Goal: Task Accomplishment & Management: Manage account settings

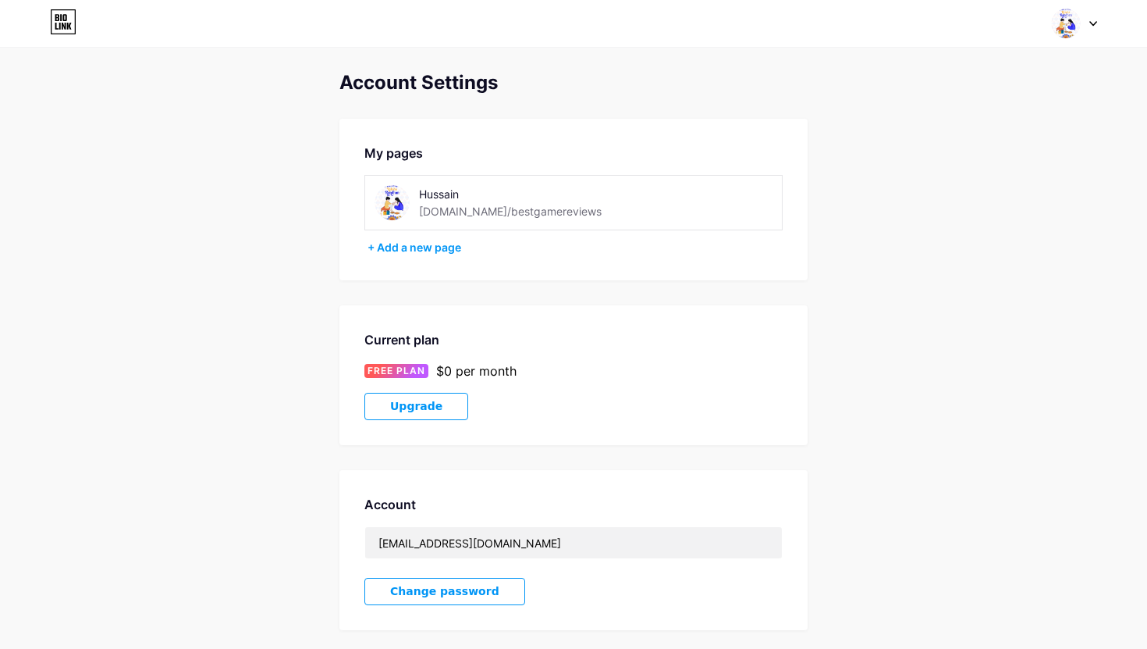
click at [67, 16] on icon at bounding box center [63, 21] width 27 height 25
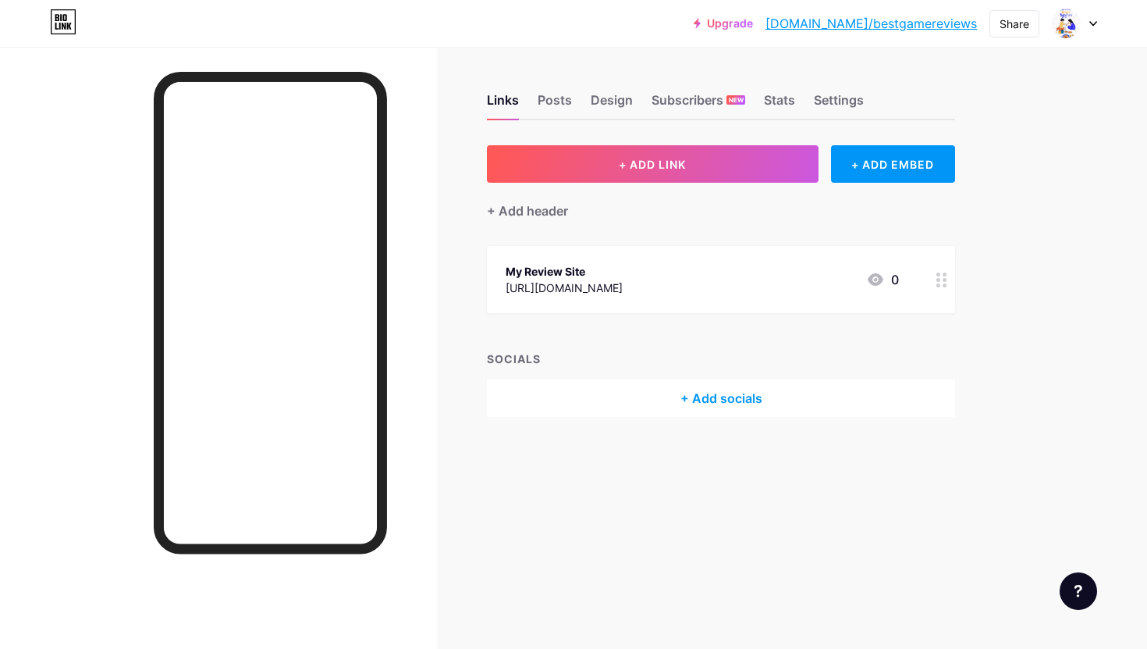
drag, startPoint x: 450, startPoint y: 194, endPoint x: 388, endPoint y: 133, distance: 87.2
click at [442, 184] on div "Links Posts Design Subscribers NEW Stats Settings + ADD LINK + ADD EMBED + Add …" at bounding box center [510, 271] width 1021 height 448
click at [303, 27] on div "Upgrade [DOMAIN_NAME]/bestga... [DOMAIN_NAME]/bestgamereviews Share Switch acco…" at bounding box center [573, 23] width 1147 height 28
click at [848, 102] on div "Settings" at bounding box center [839, 105] width 50 height 28
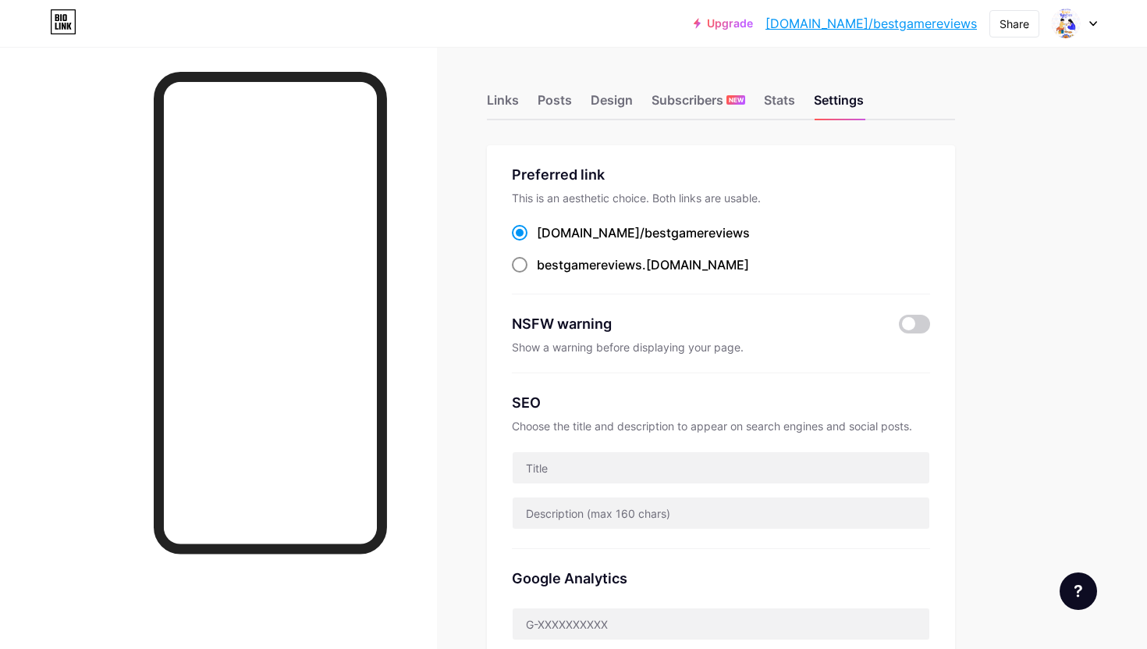
click at [588, 272] on div "bestgamereviews .[DOMAIN_NAME]" at bounding box center [643, 264] width 212 height 19
click at [547, 274] on input "bestgamereviews .[DOMAIN_NAME]" at bounding box center [542, 279] width 10 height 10
radio input "true"
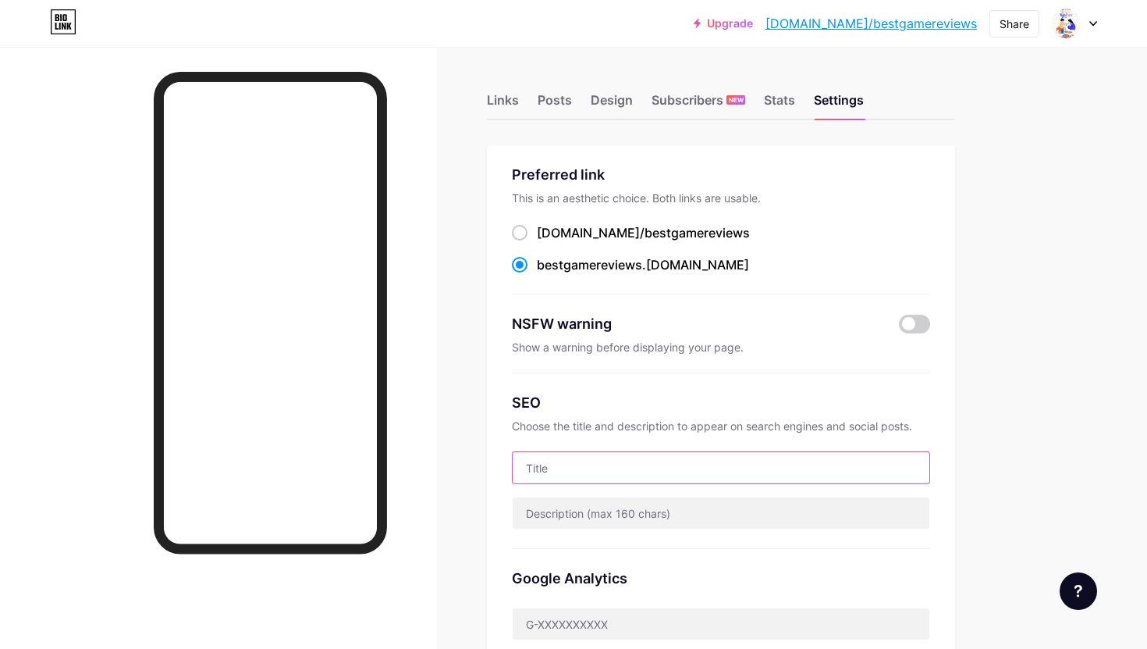
click at [585, 470] on input "text" at bounding box center [721, 467] width 417 height 31
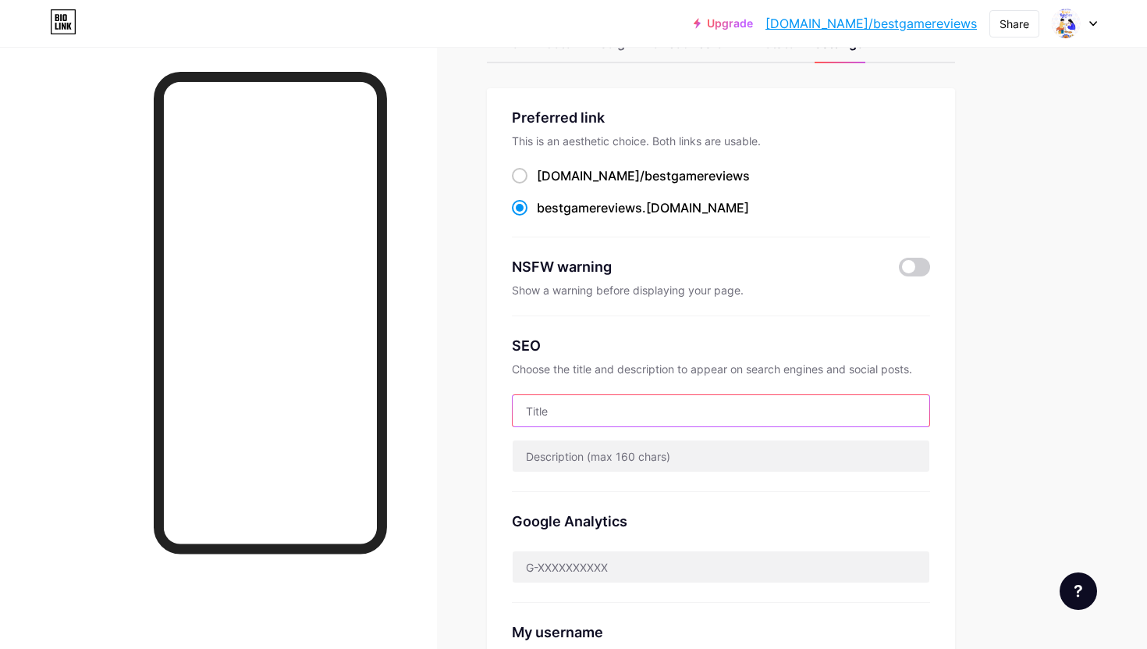
scroll to position [59, 0]
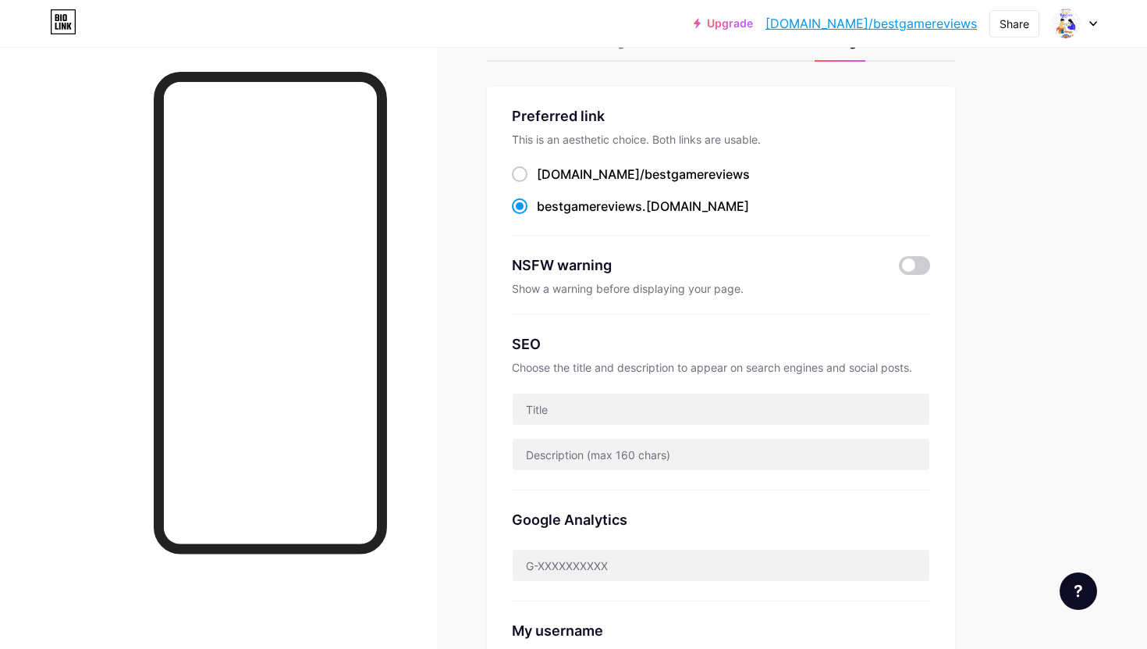
click at [580, 425] on div "SEO Choose the title and description to appear on search engines and social pos…" at bounding box center [721, 403] width 418 height 176
click at [580, 446] on input "text" at bounding box center [721, 454] width 417 height 31
click at [581, 575] on input "text" at bounding box center [721, 564] width 417 height 31
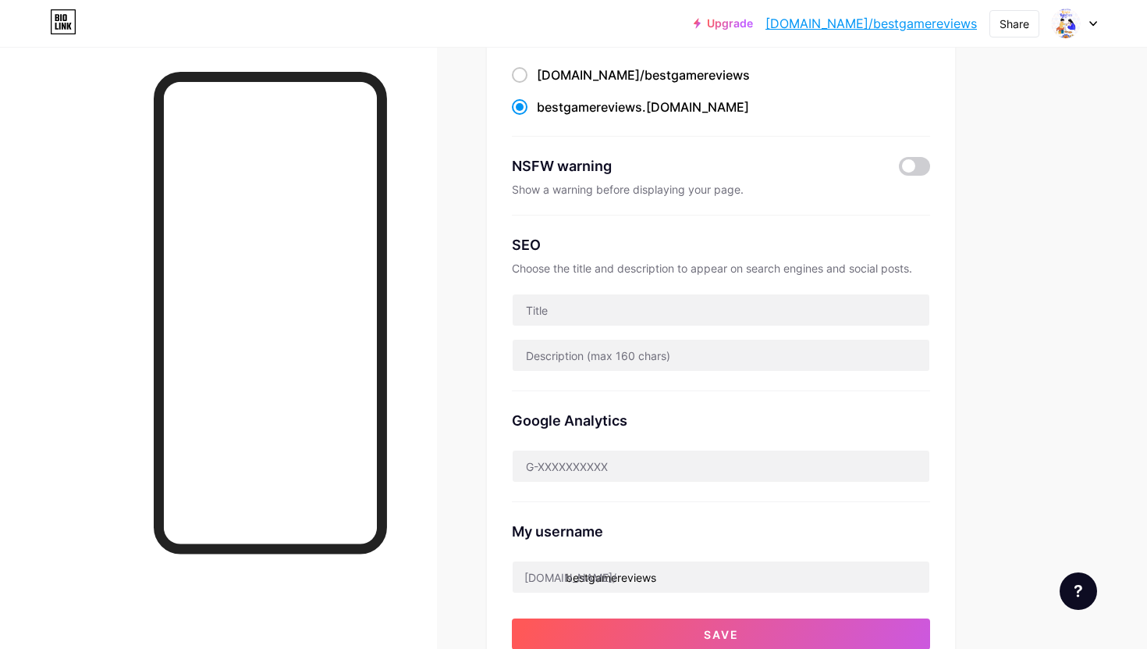
click at [563, 577] on div "[DOMAIN_NAME]/" at bounding box center [570, 577] width 92 height 16
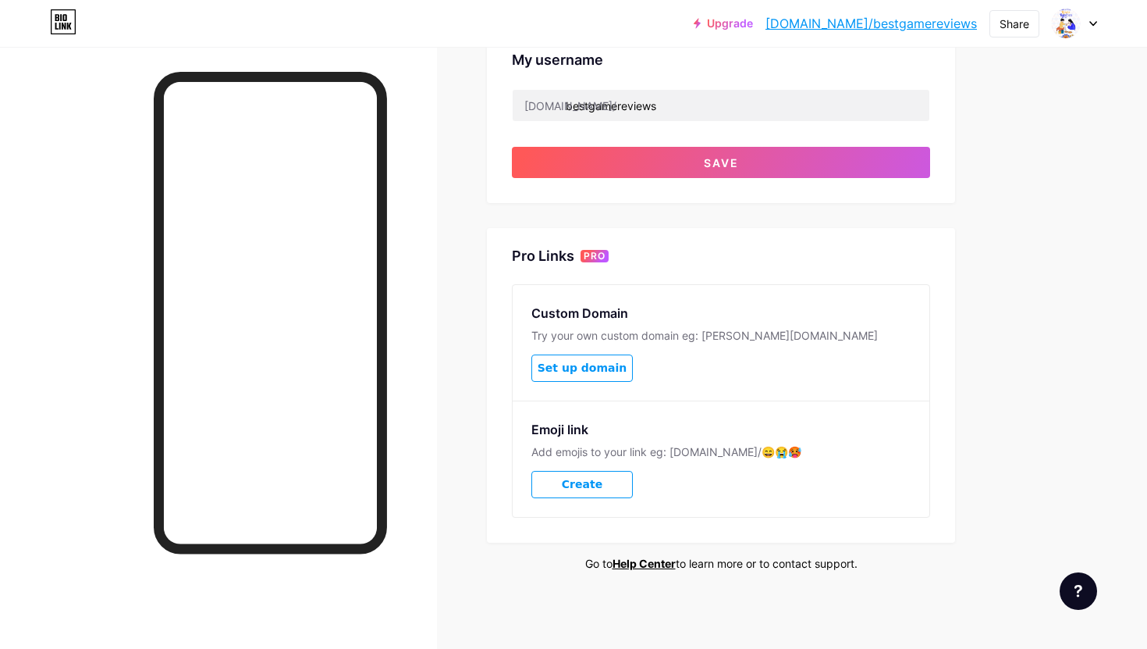
scroll to position [0, 0]
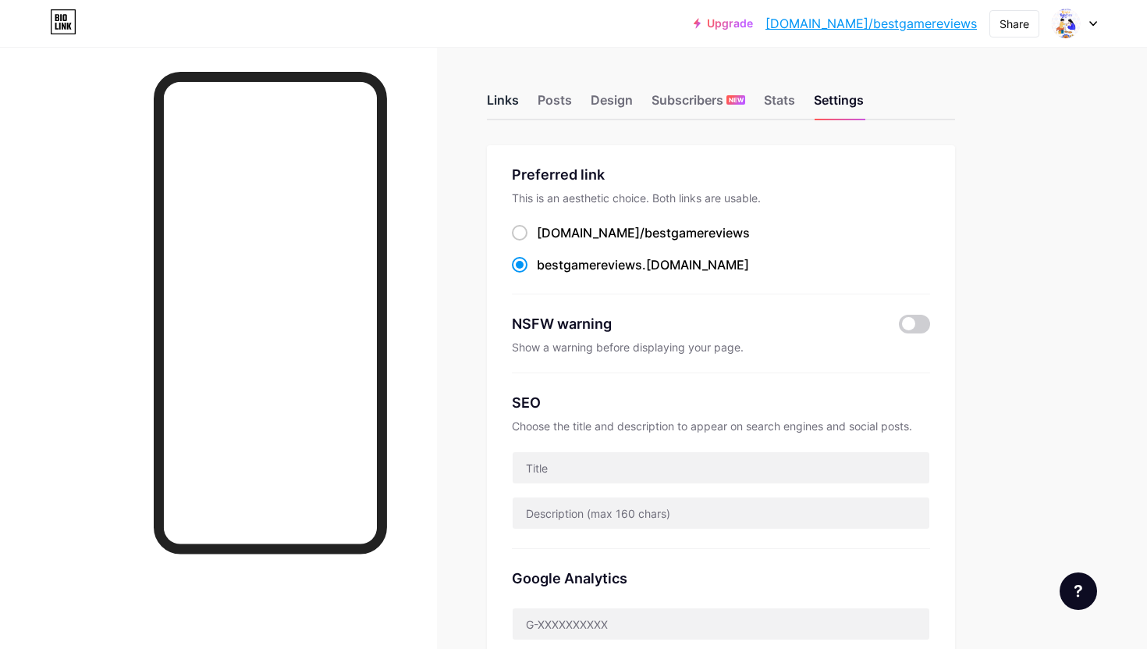
click at [502, 100] on div "Links" at bounding box center [503, 105] width 32 height 28
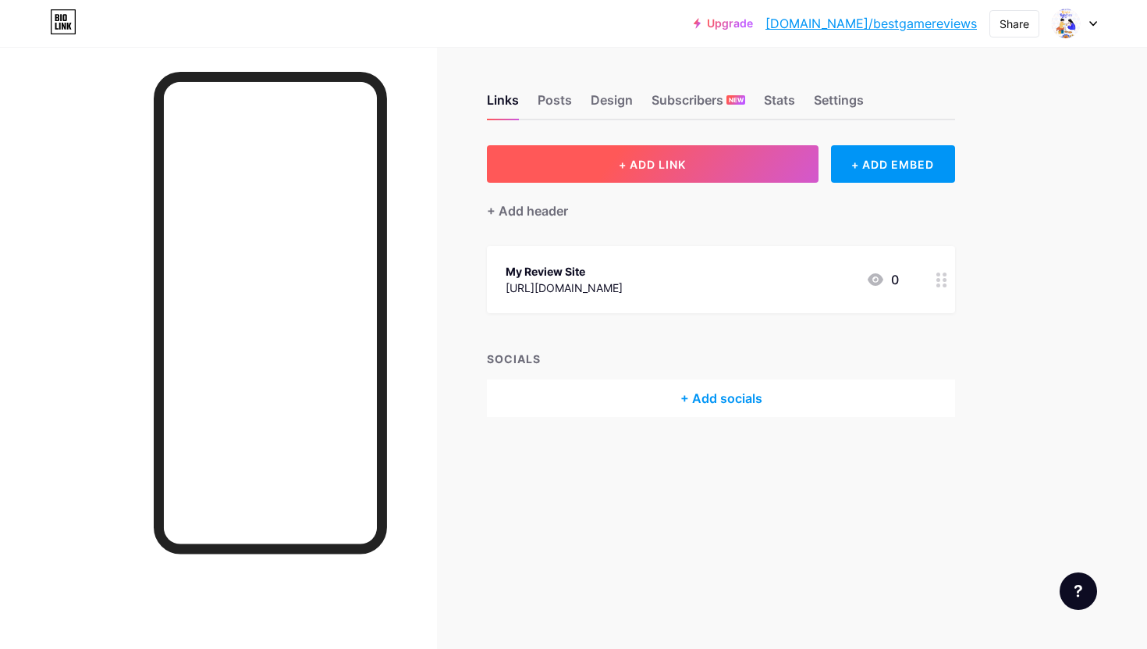
click at [714, 165] on button "+ ADD LINK" at bounding box center [653, 163] width 332 height 37
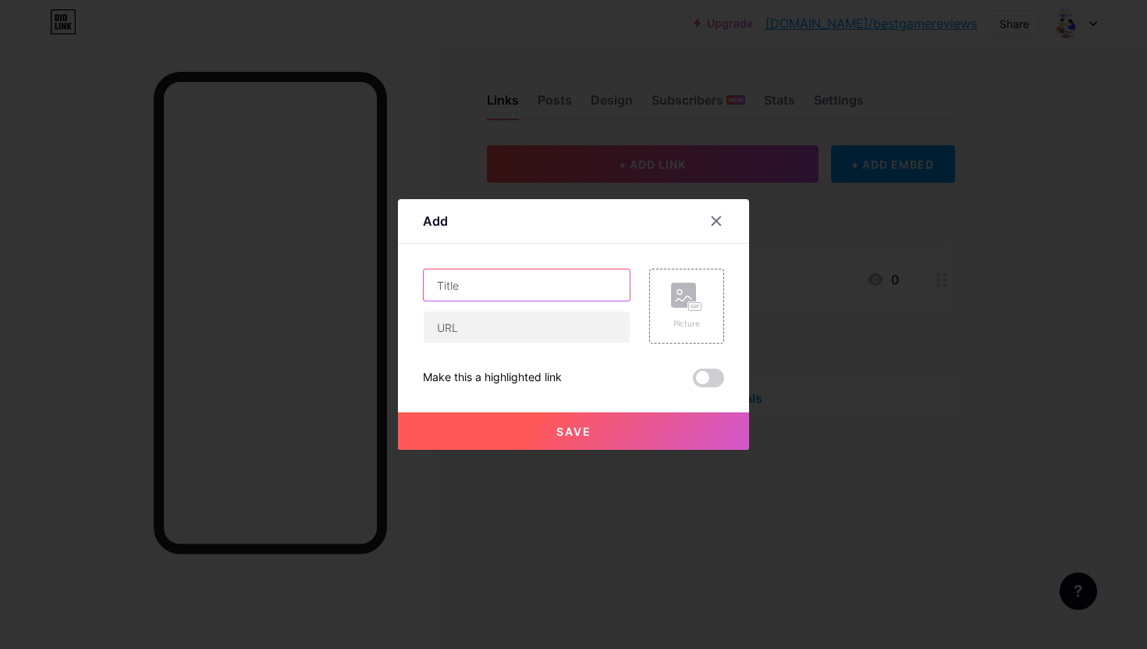
click at [510, 283] on input "text" at bounding box center [527, 284] width 206 height 31
click at [727, 208] on div at bounding box center [725, 221] width 47 height 28
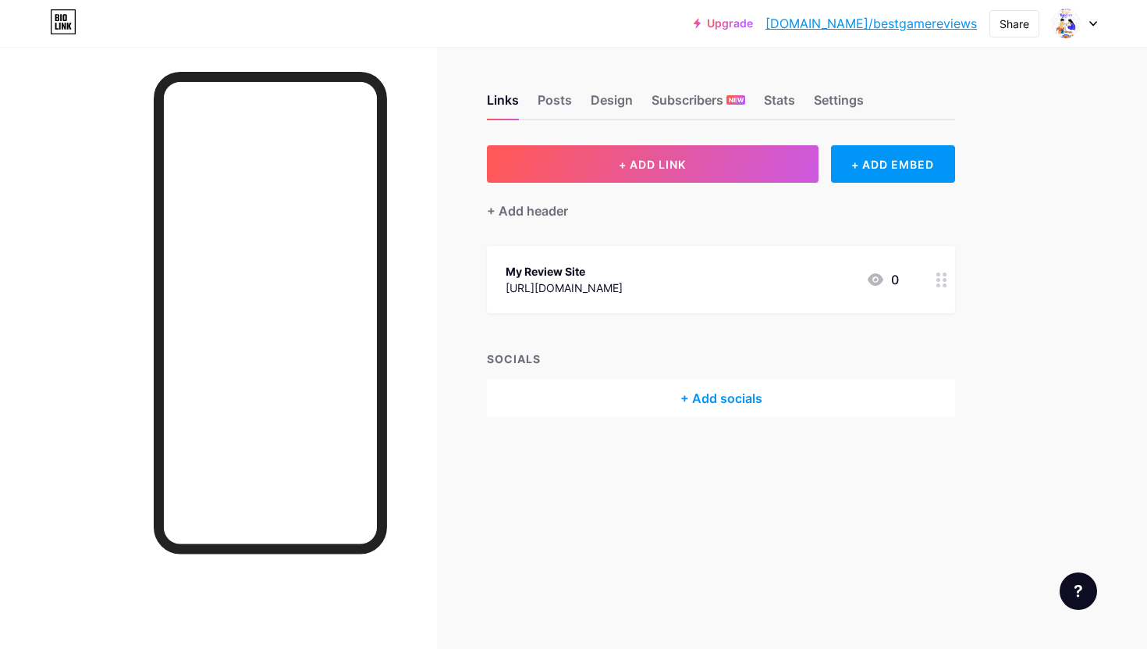
click at [753, 23] on link "Upgrade" at bounding box center [723, 23] width 59 height 12
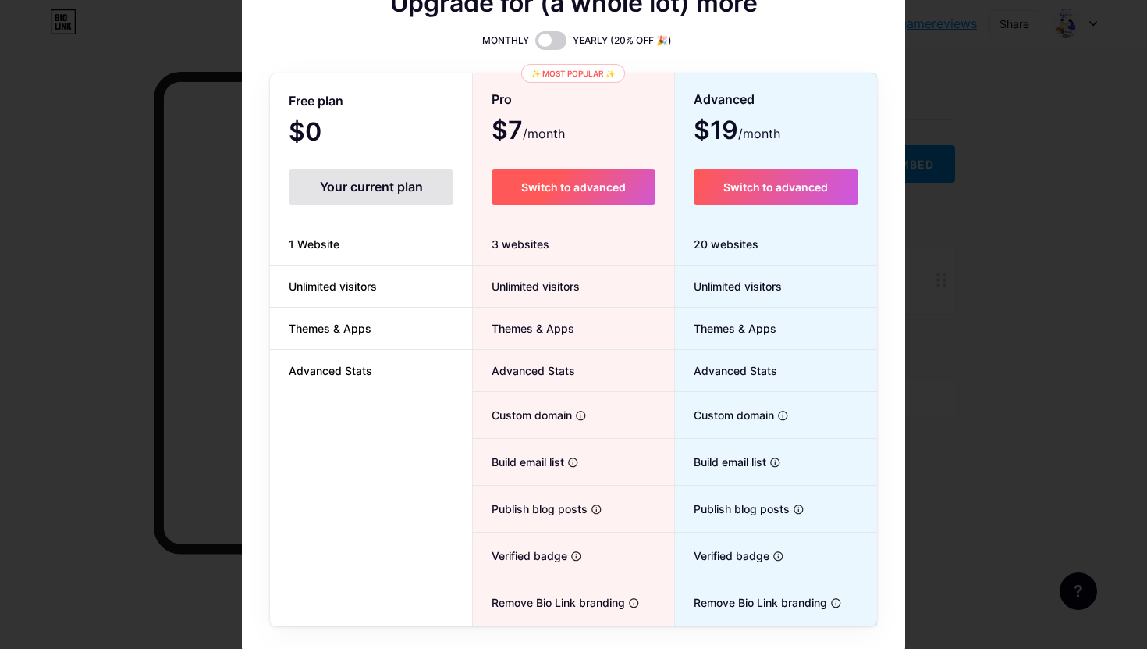
scroll to position [114, 0]
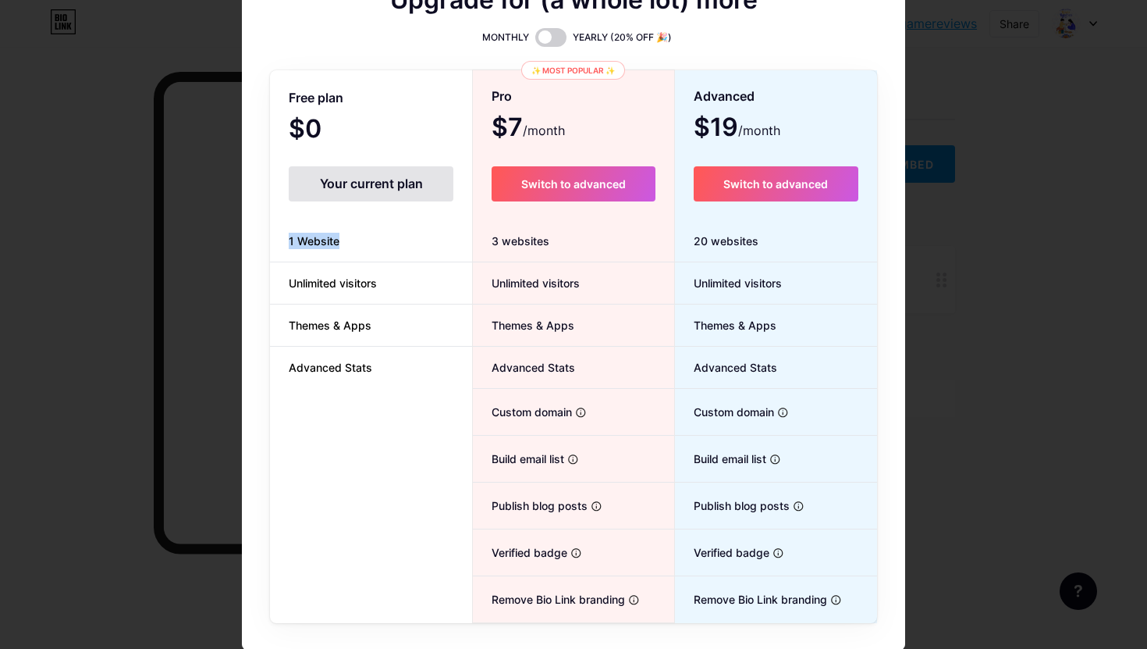
drag, startPoint x: 354, startPoint y: 244, endPoint x: 284, endPoint y: 230, distance: 71.6
click at [284, 230] on li "1 Website" at bounding box center [371, 241] width 202 height 42
drag, startPoint x: 548, startPoint y: 238, endPoint x: 480, endPoint y: 233, distance: 68.1
click at [480, 233] on div "3 websites" at bounding box center [573, 241] width 201 height 42
click at [551, 37] on span at bounding box center [550, 37] width 31 height 19
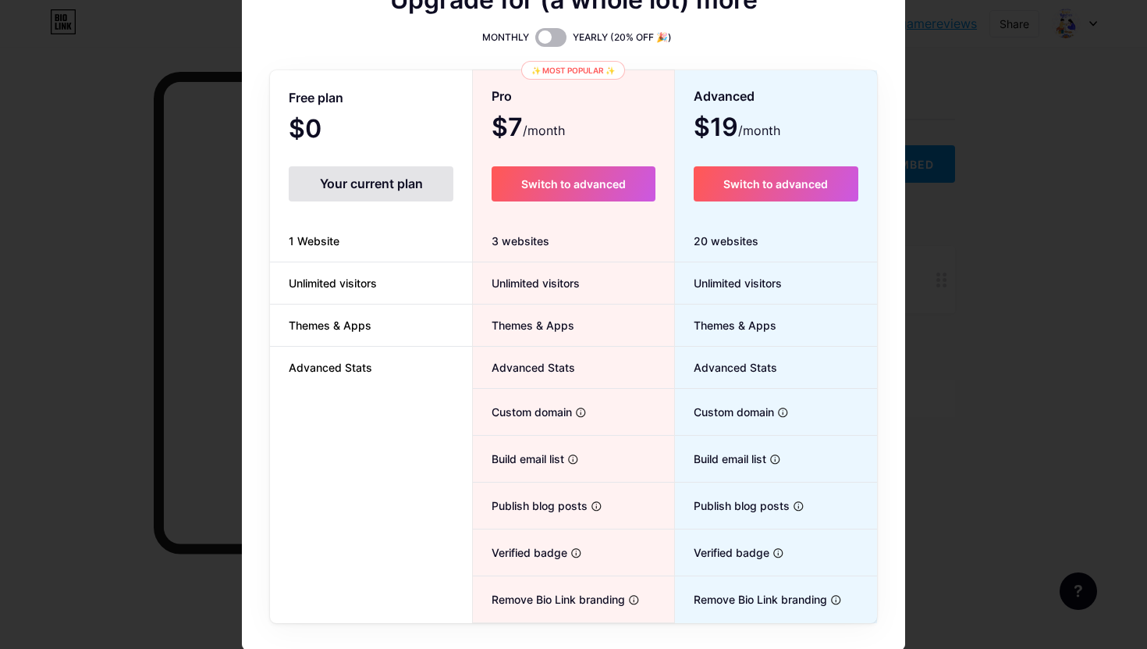
click at [535, 41] on input "checkbox" at bounding box center [535, 41] width 0 height 0
click at [582, 177] on span "Switch to advanced" at bounding box center [573, 183] width 105 height 13
click at [1030, 172] on div at bounding box center [573, 210] width 1147 height 649
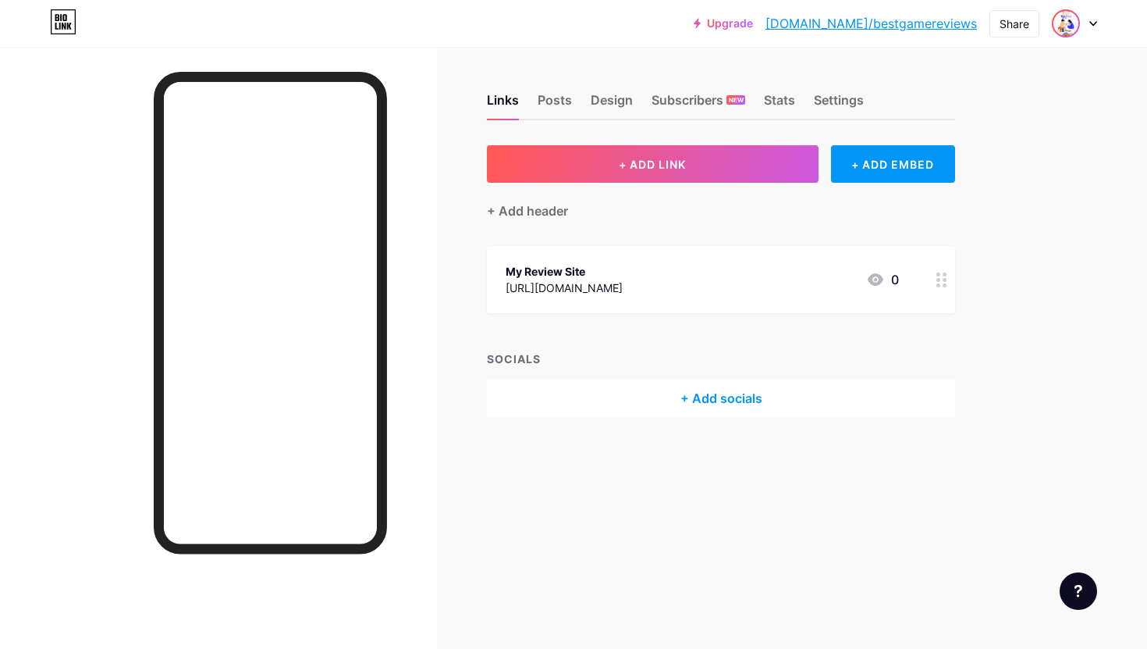
click at [1075, 27] on img at bounding box center [1066, 23] width 25 height 25
